Goal: Information Seeking & Learning: Learn about a topic

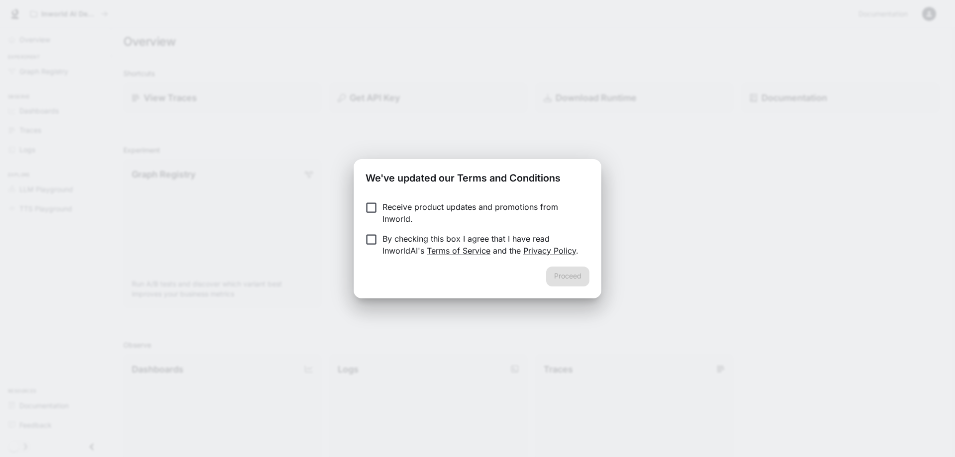
click at [399, 207] on p "Receive product updates and promotions from Inworld." at bounding box center [482, 213] width 199 height 24
click at [399, 238] on p "By checking this box I agree that I have read InworldAI's Terms of Service and …" at bounding box center [482, 245] width 199 height 24
click at [578, 279] on button "Proceed" at bounding box center [567, 277] width 43 height 20
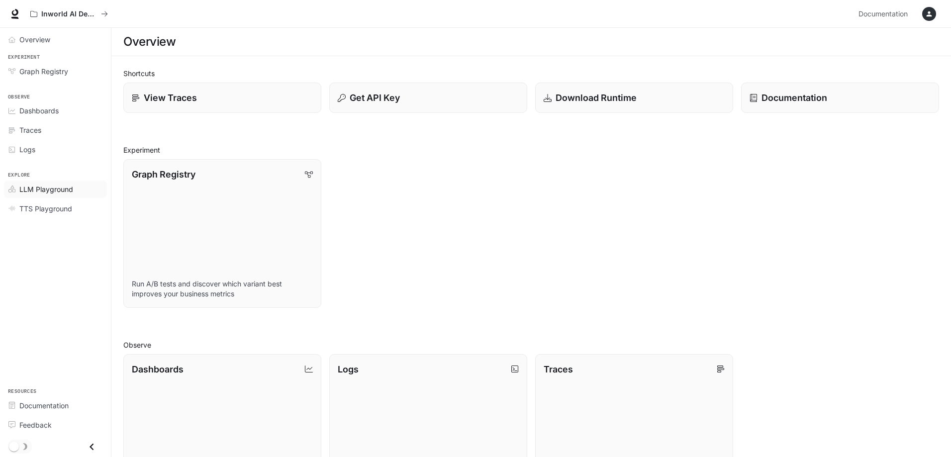
click at [39, 185] on span "LLM Playground" at bounding box center [46, 189] width 54 height 10
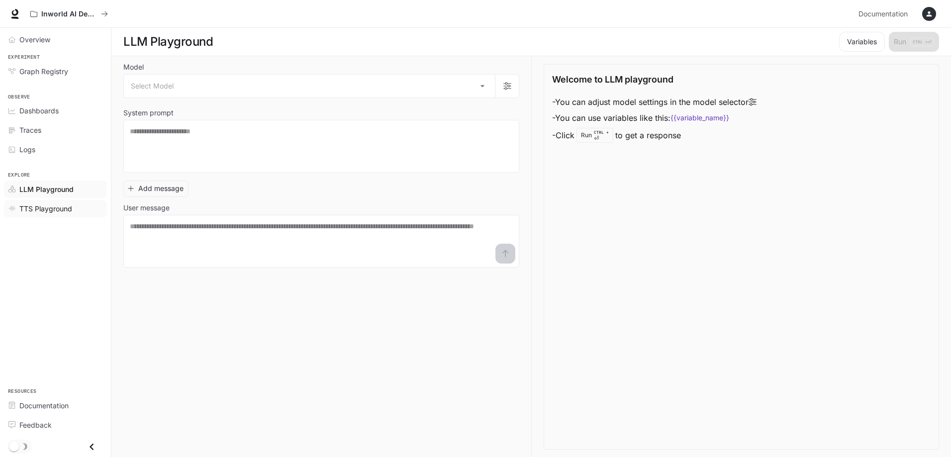
click at [38, 206] on span "TTS Playground" at bounding box center [45, 208] width 53 height 10
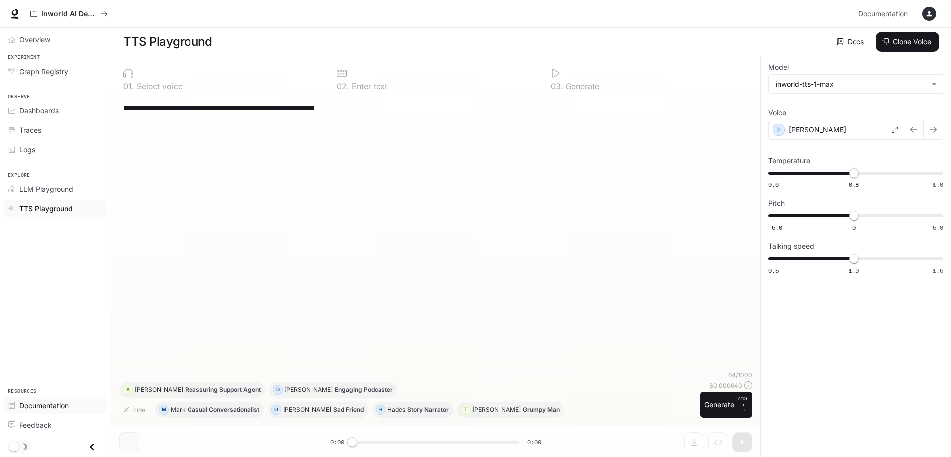
click at [39, 403] on span "Documentation" at bounding box center [43, 405] width 49 height 10
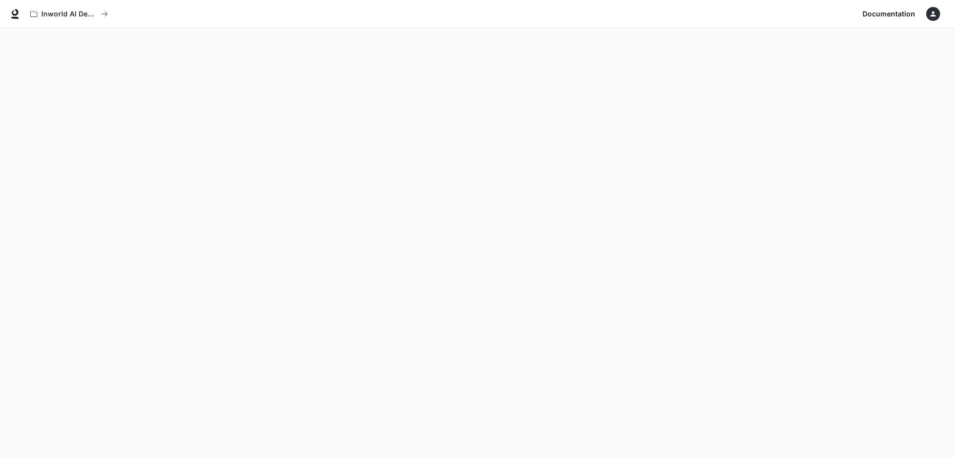
click at [934, 15] on icon "button" at bounding box center [933, 13] width 5 height 5
click at [817, 73] on span "Billing" at bounding box center [870, 74] width 128 height 10
